Goal: Transaction & Acquisition: Purchase product/service

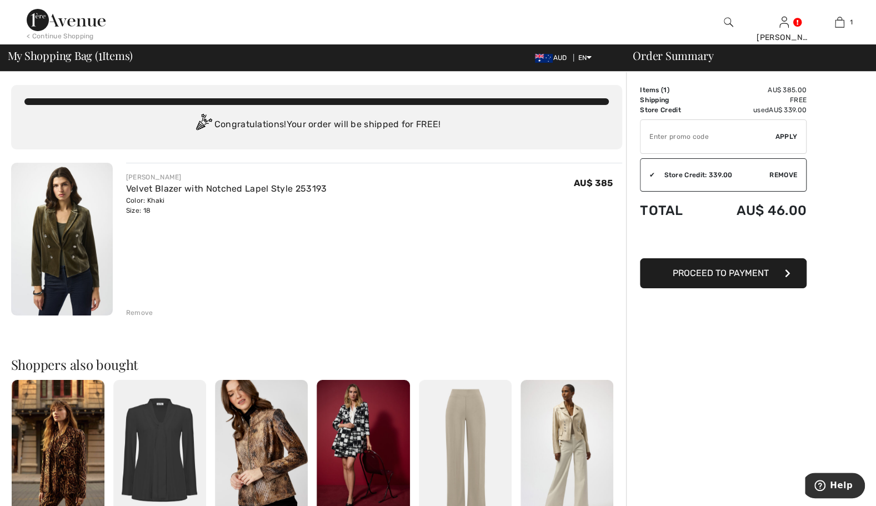
click at [57, 24] on img at bounding box center [66, 20] width 79 height 22
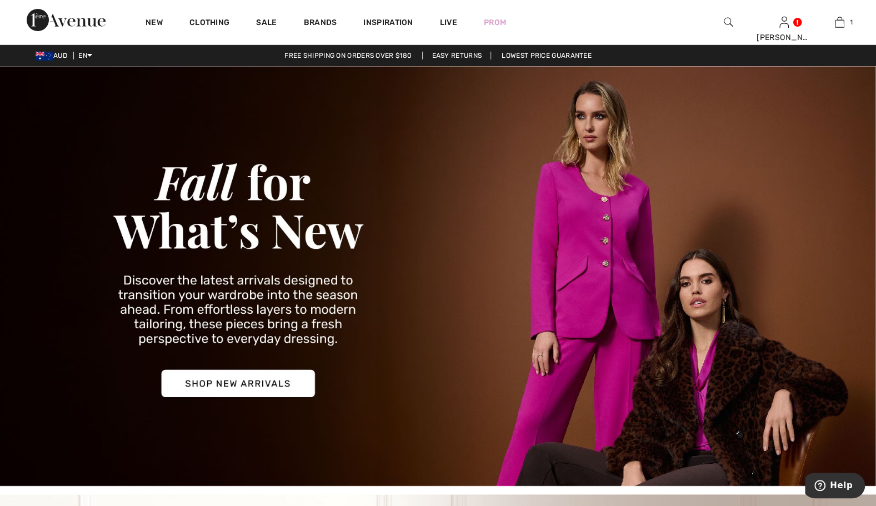
click at [270, 382] on img at bounding box center [438, 276] width 876 height 420
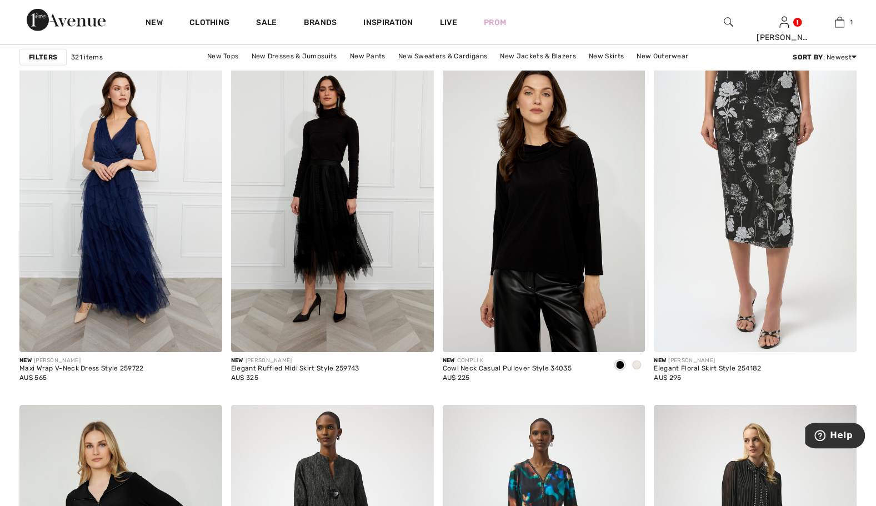
scroll to position [4824, 0]
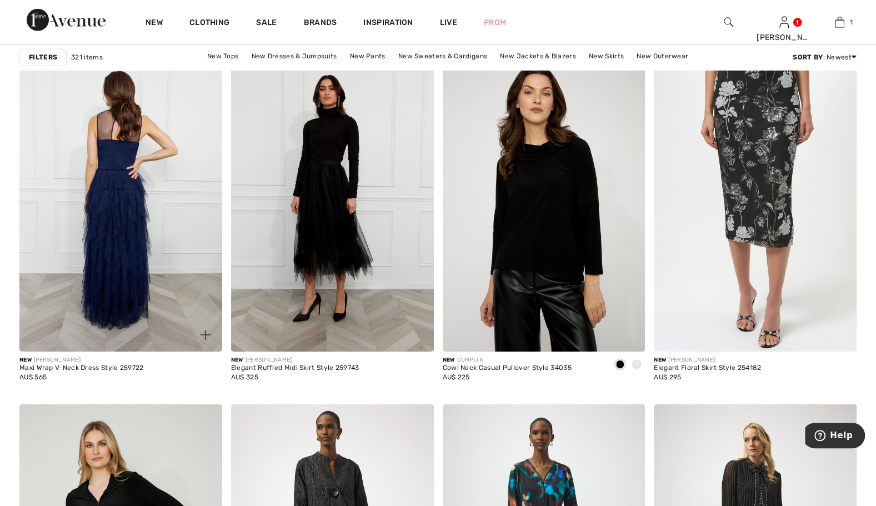
click at [152, 226] on img at bounding box center [120, 200] width 203 height 304
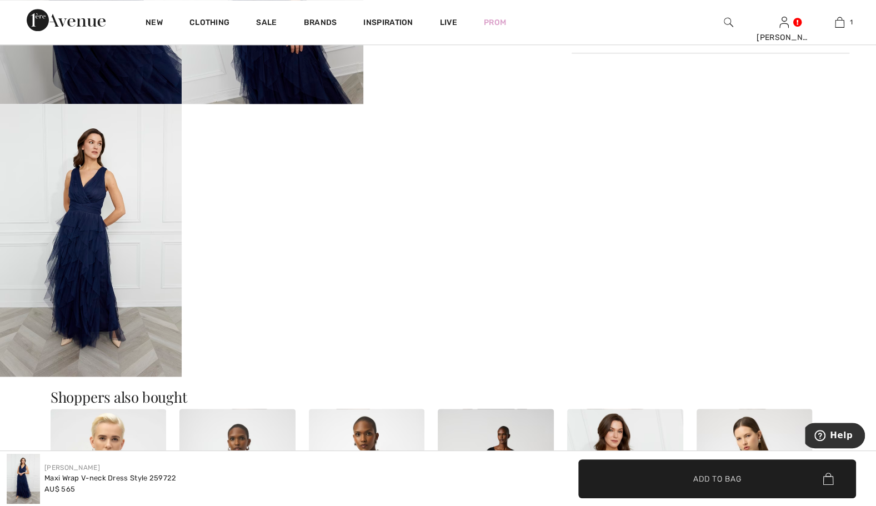
scroll to position [645, 0]
